Goal: Information Seeking & Learning: Learn about a topic

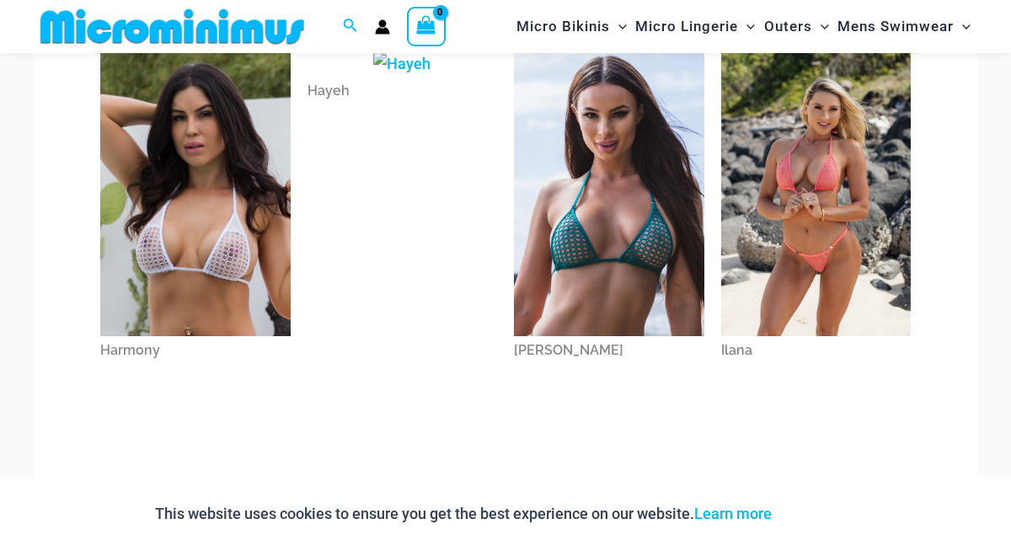
scroll to position [478, 0]
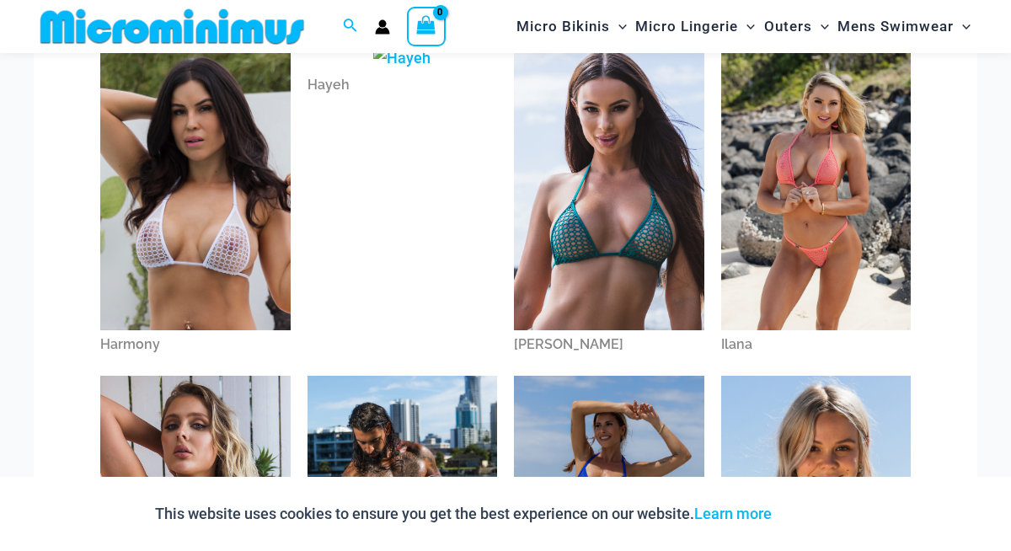
click at [224, 255] on img at bounding box center [195, 187] width 190 height 285
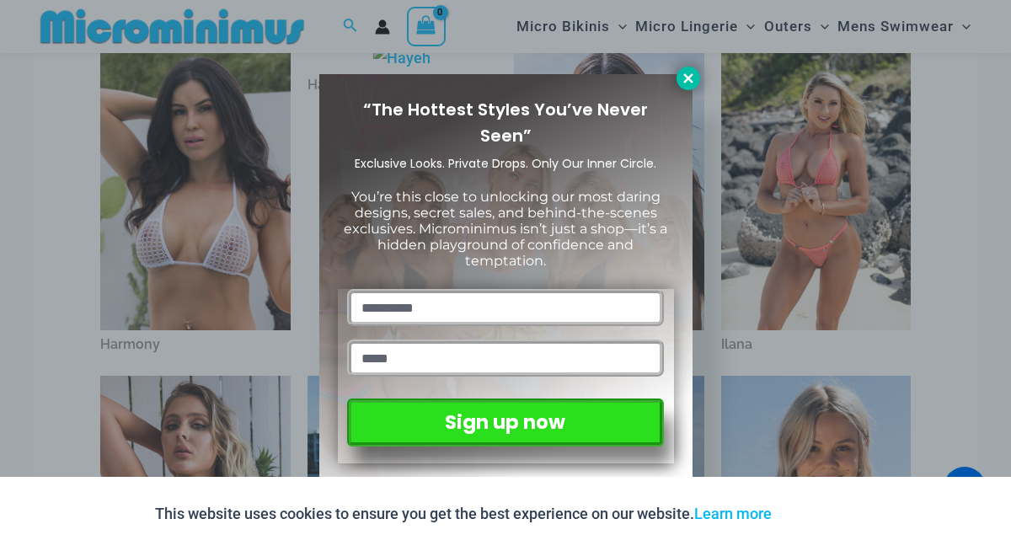
click at [687, 79] on icon at bounding box center [688, 78] width 15 height 15
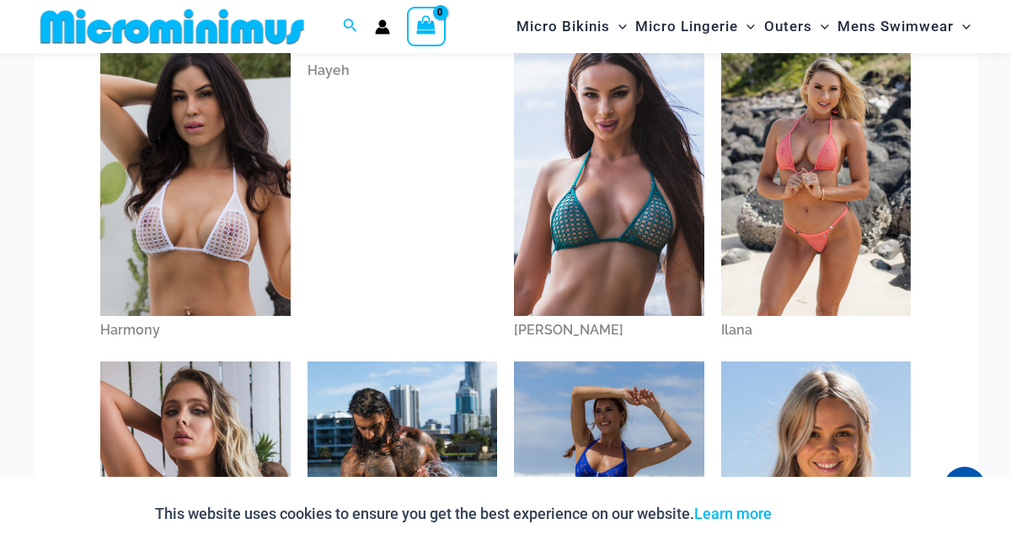
scroll to position [498, 0]
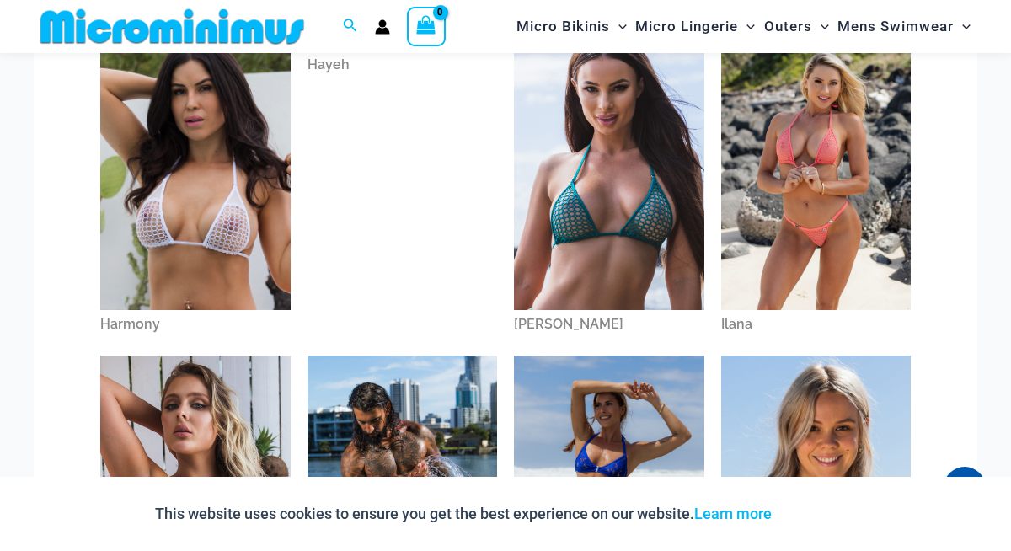
click at [141, 321] on div "Harmony" at bounding box center [195, 324] width 190 height 29
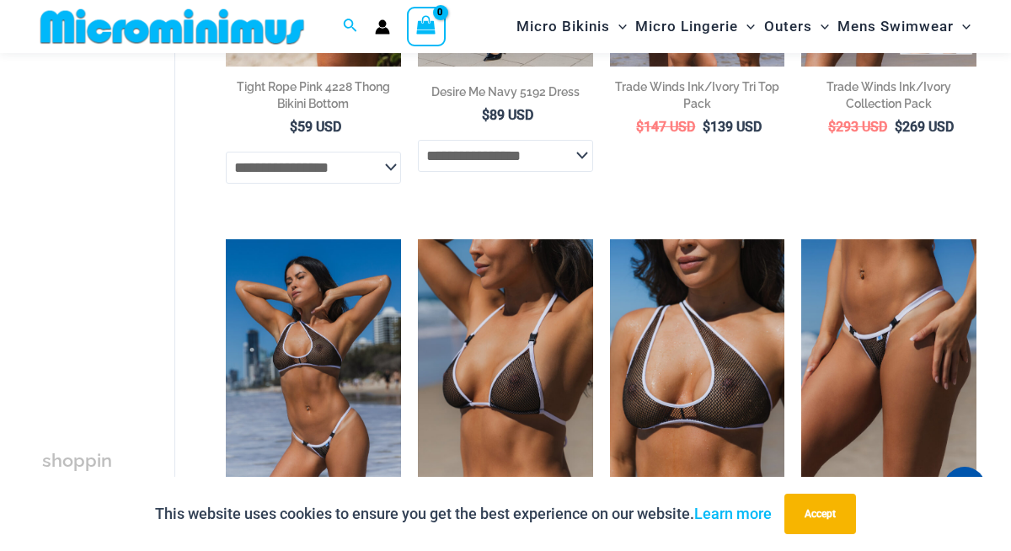
scroll to position [377, 0]
